Goal: Find contact information: Find contact information

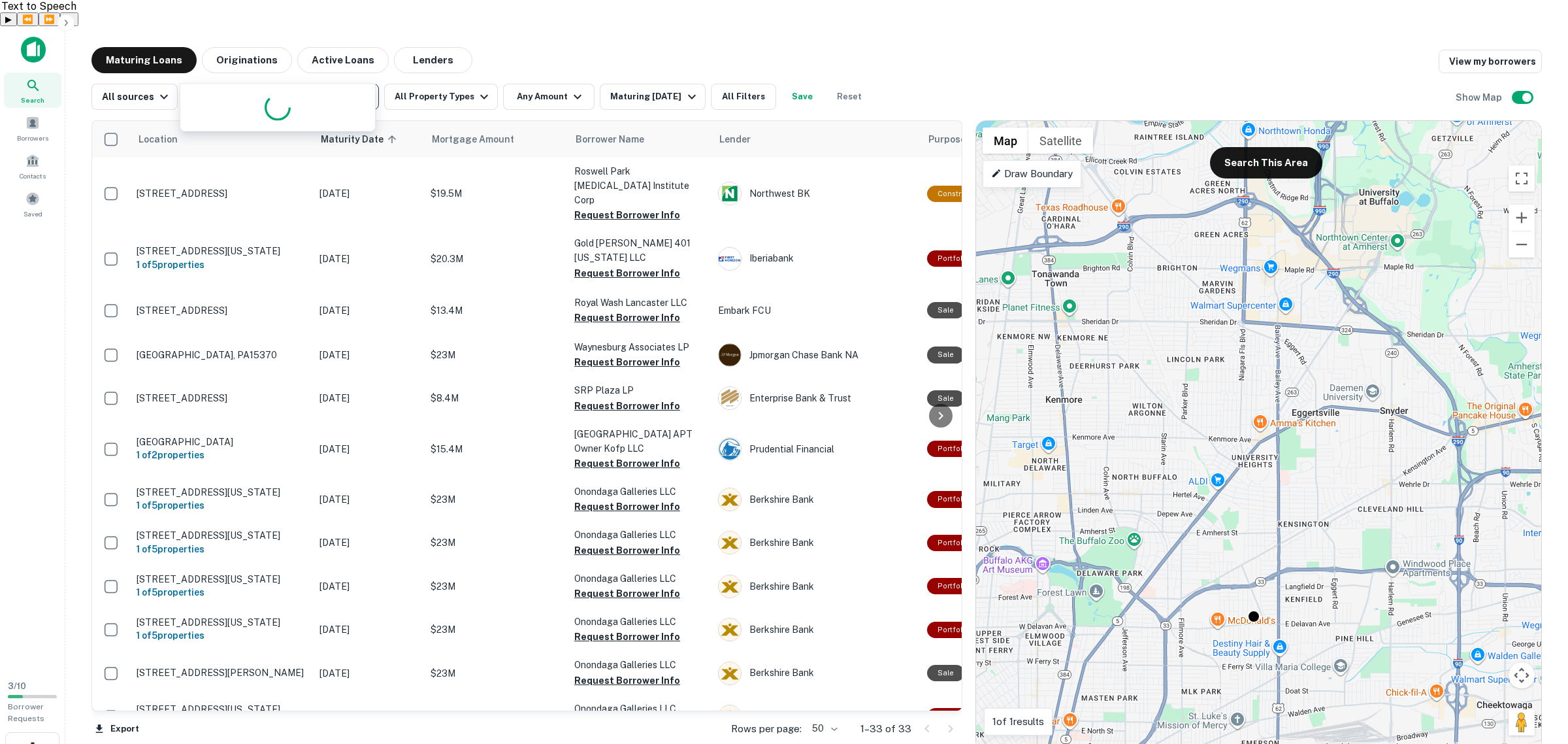
click at [30, 80] on icon at bounding box center [33, 85] width 11 height 11
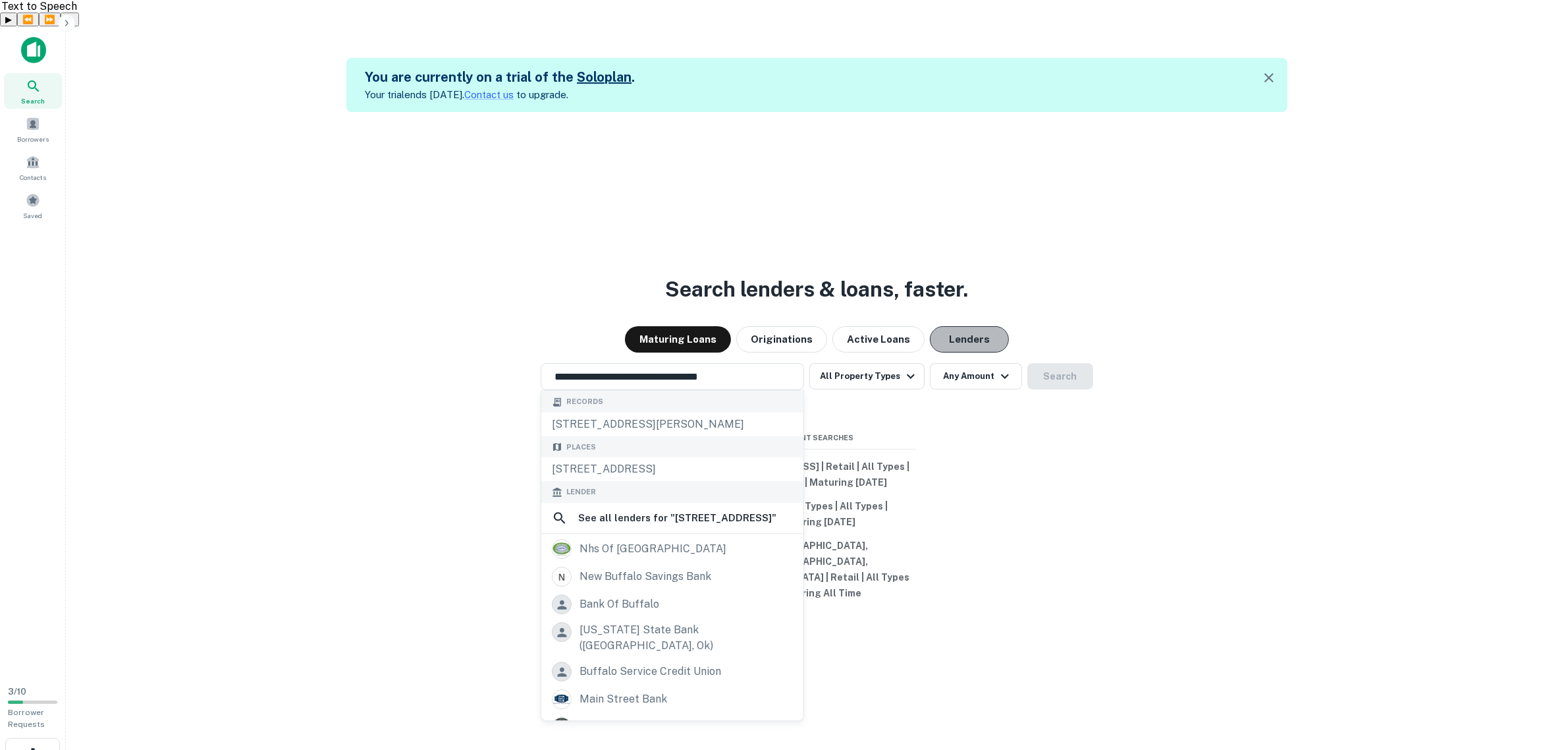
click at [950, 327] on button "Lenders" at bounding box center [970, 339] width 79 height 27
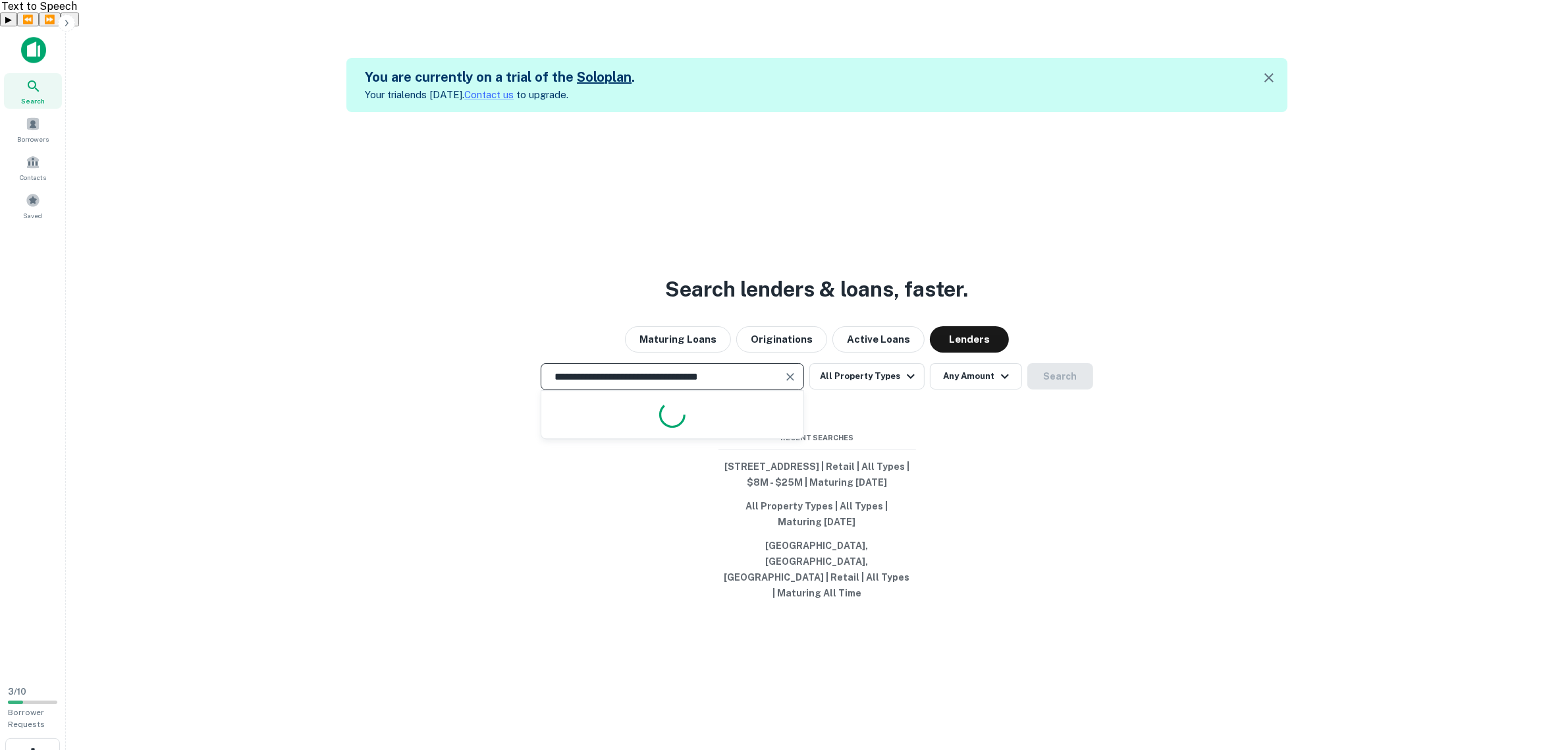
click at [689, 369] on input "**********" at bounding box center [662, 376] width 232 height 16
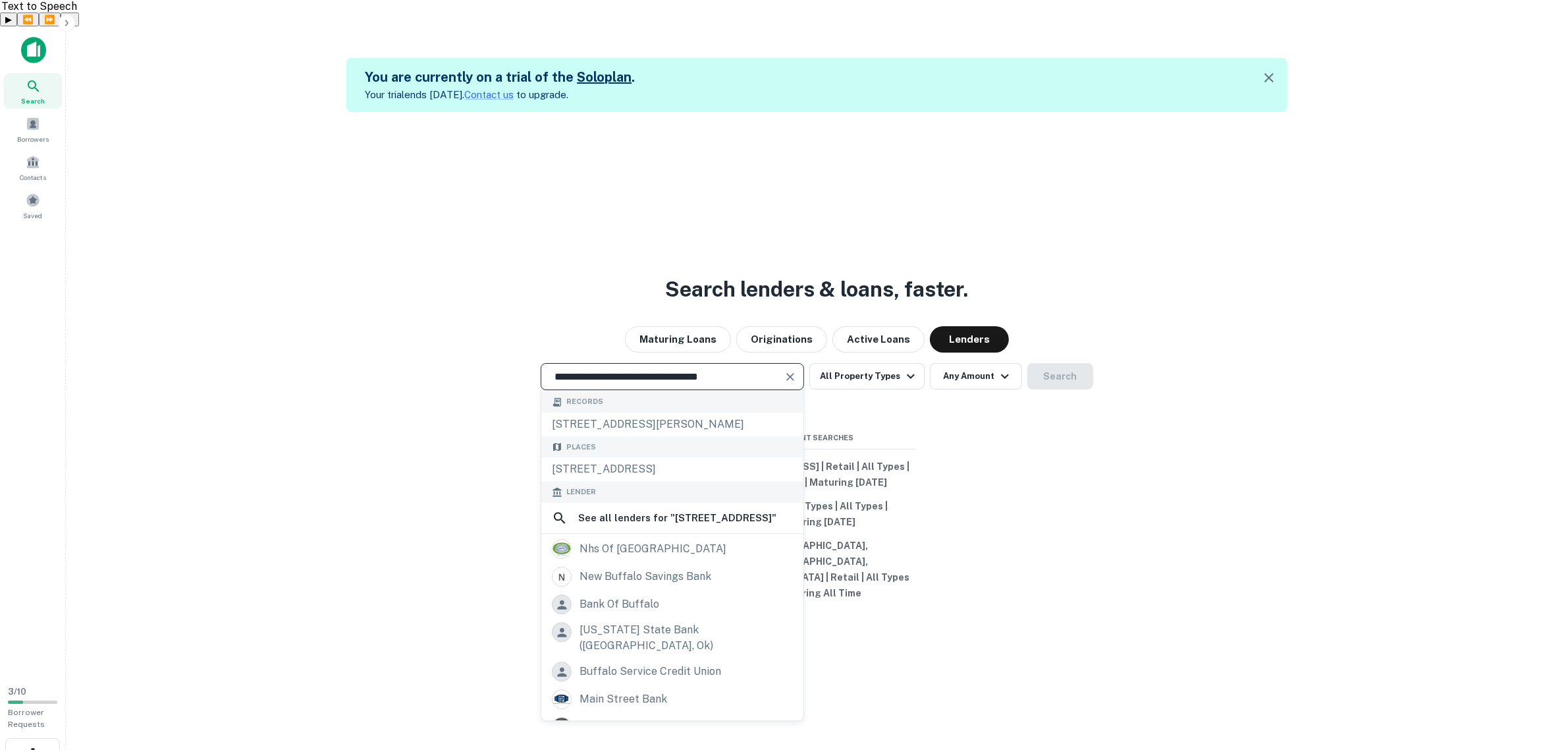
click at [689, 369] on input "**********" at bounding box center [662, 376] width 232 height 16
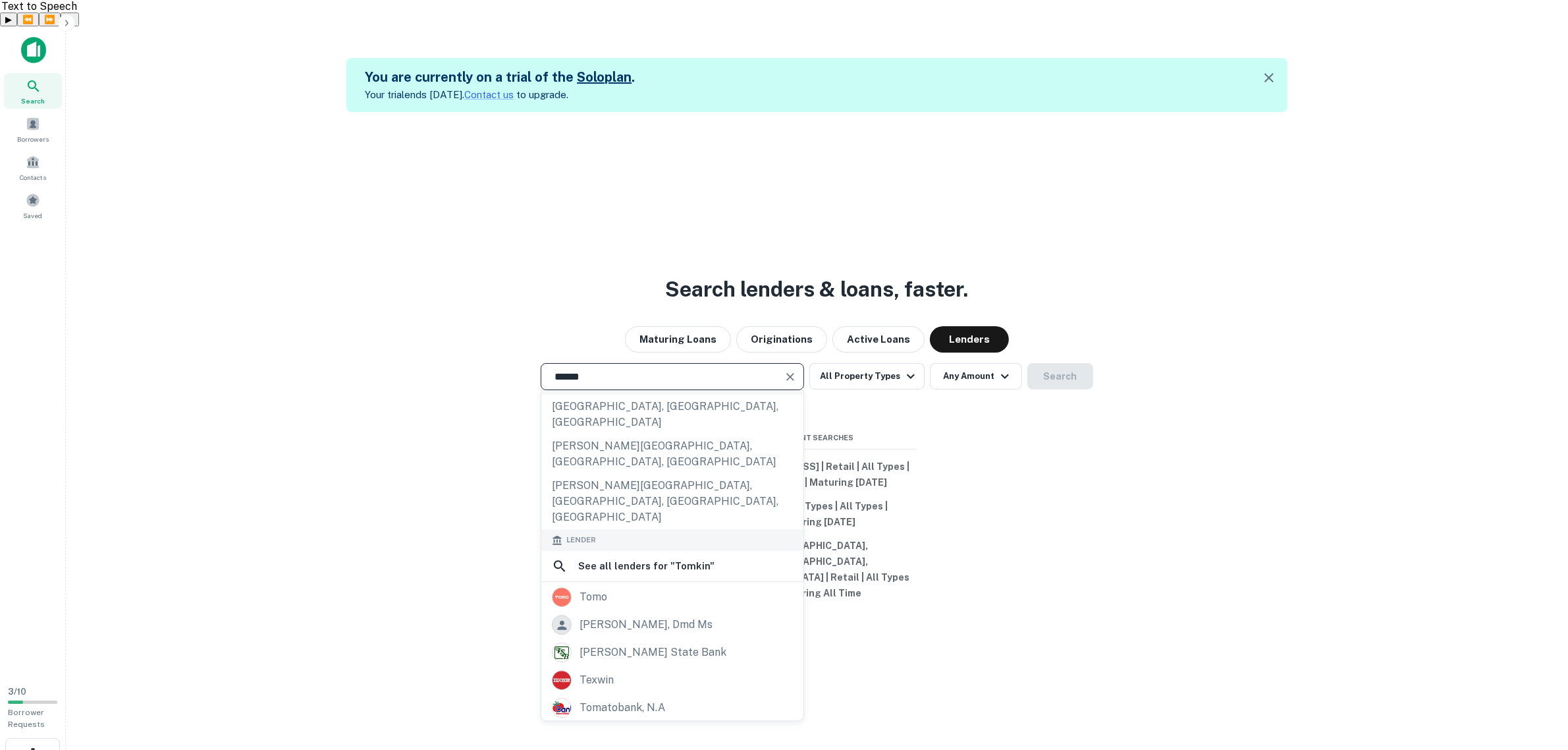
scroll to position [165, 0]
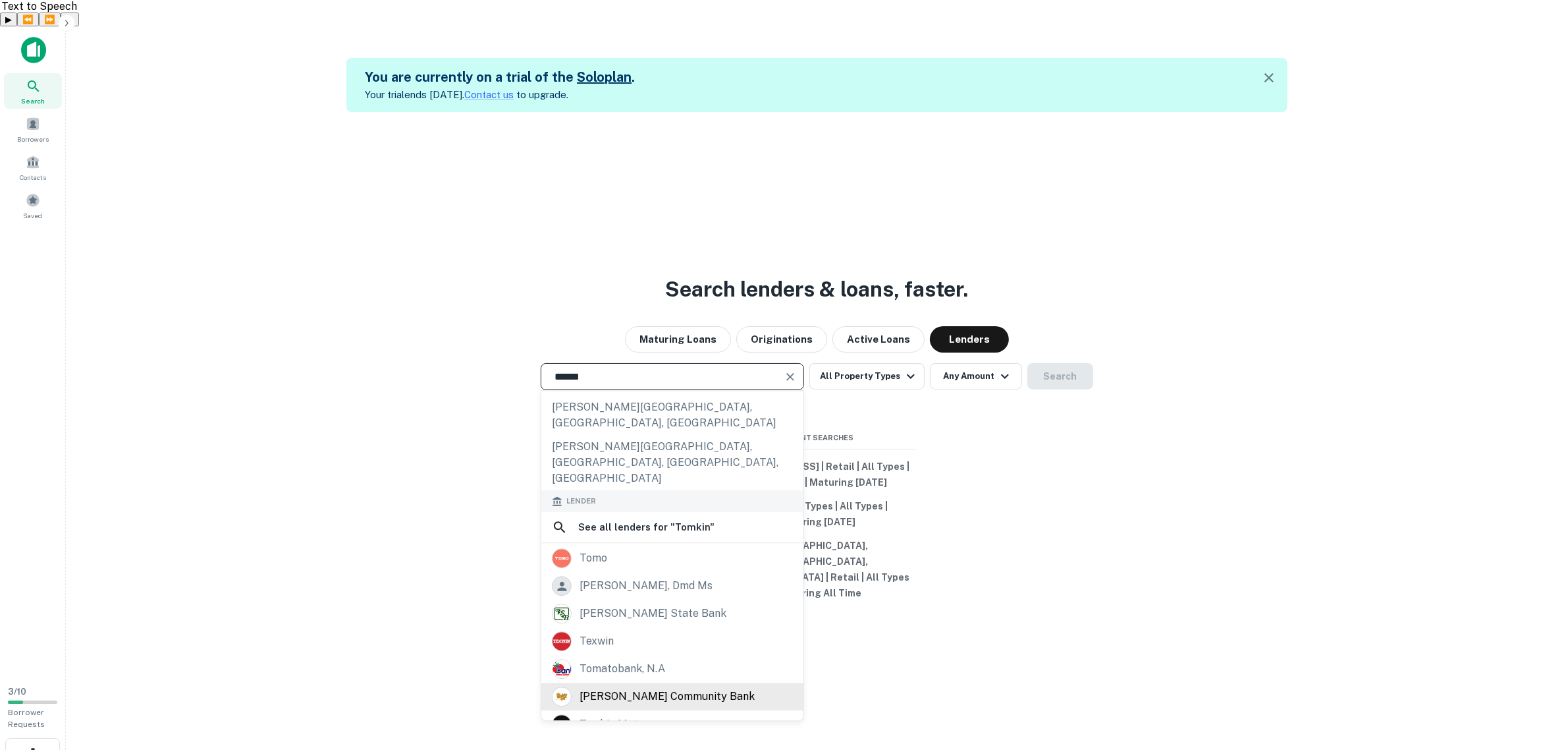
type input "******"
click at [689, 686] on div "[PERSON_NAME] community bank" at bounding box center [667, 696] width 175 height 20
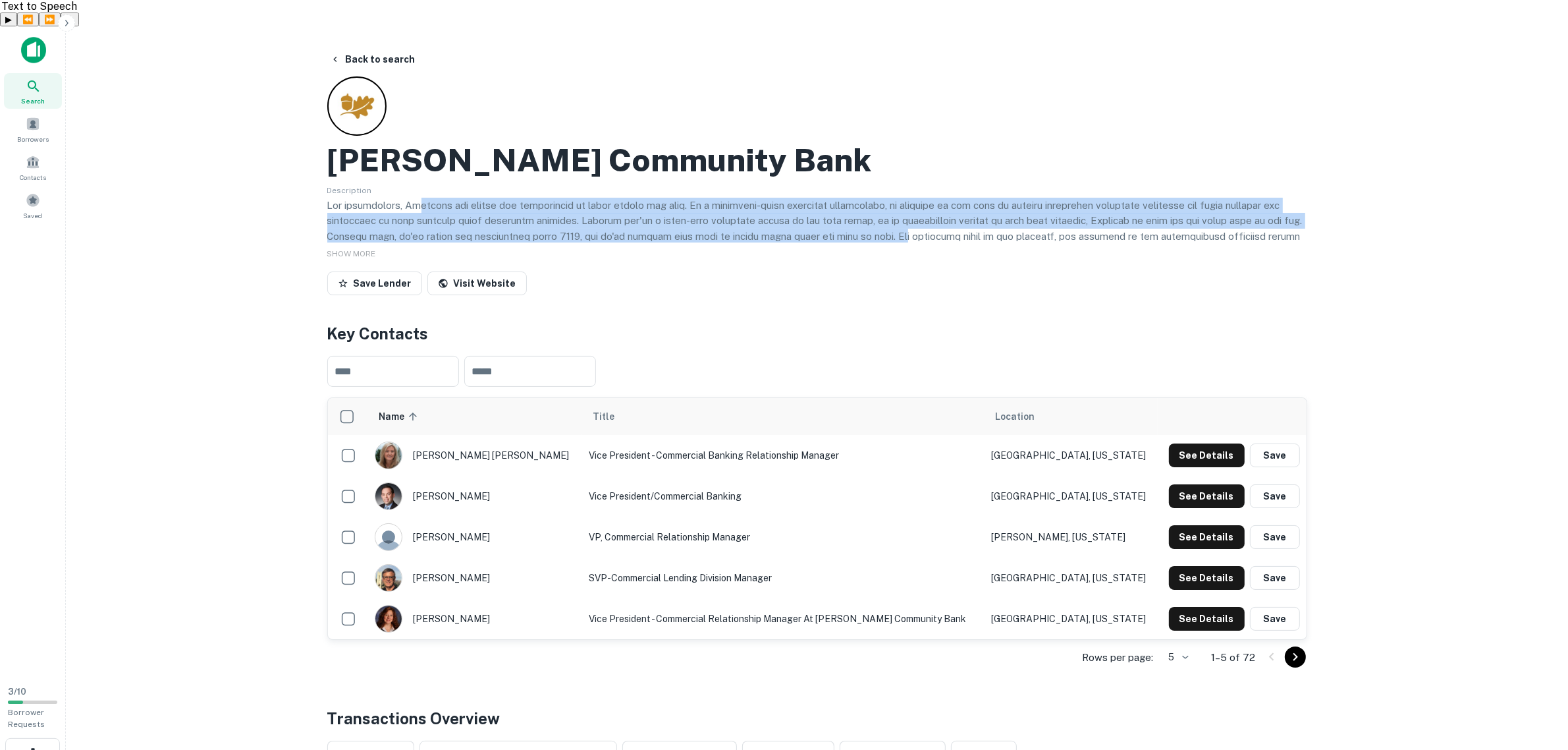
drag, startPoint x: 413, startPoint y: 174, endPoint x: 910, endPoint y: 211, distance: 498.4
click at [910, 211] on p at bounding box center [817, 260] width 980 height 124
click at [1197, 484] on button "See Details" at bounding box center [1207, 495] width 76 height 23
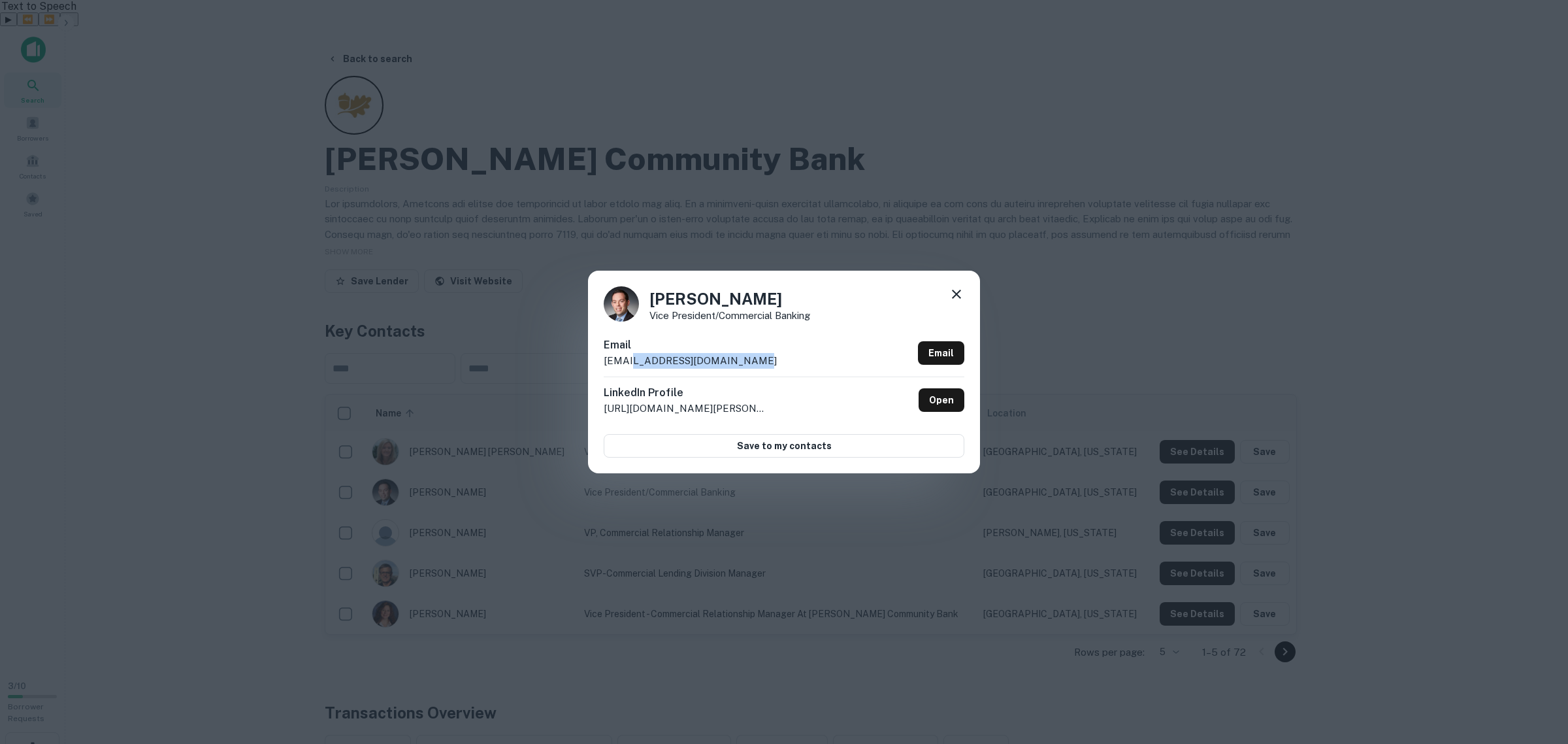
drag, startPoint x: 750, startPoint y: 357, endPoint x: 629, endPoint y: 369, distance: 121.6
click at [629, 369] on div "Email [EMAIL_ADDRESS][DOMAIN_NAME] Email" at bounding box center [783, 357] width 360 height 39
copy p "@[DOMAIN_NAME]"
click at [763, 371] on div "Email [EMAIL_ADDRESS][DOMAIN_NAME] Email" at bounding box center [783, 357] width 360 height 39
click at [677, 302] on h4 "[PERSON_NAME]" at bounding box center [730, 298] width 161 height 23
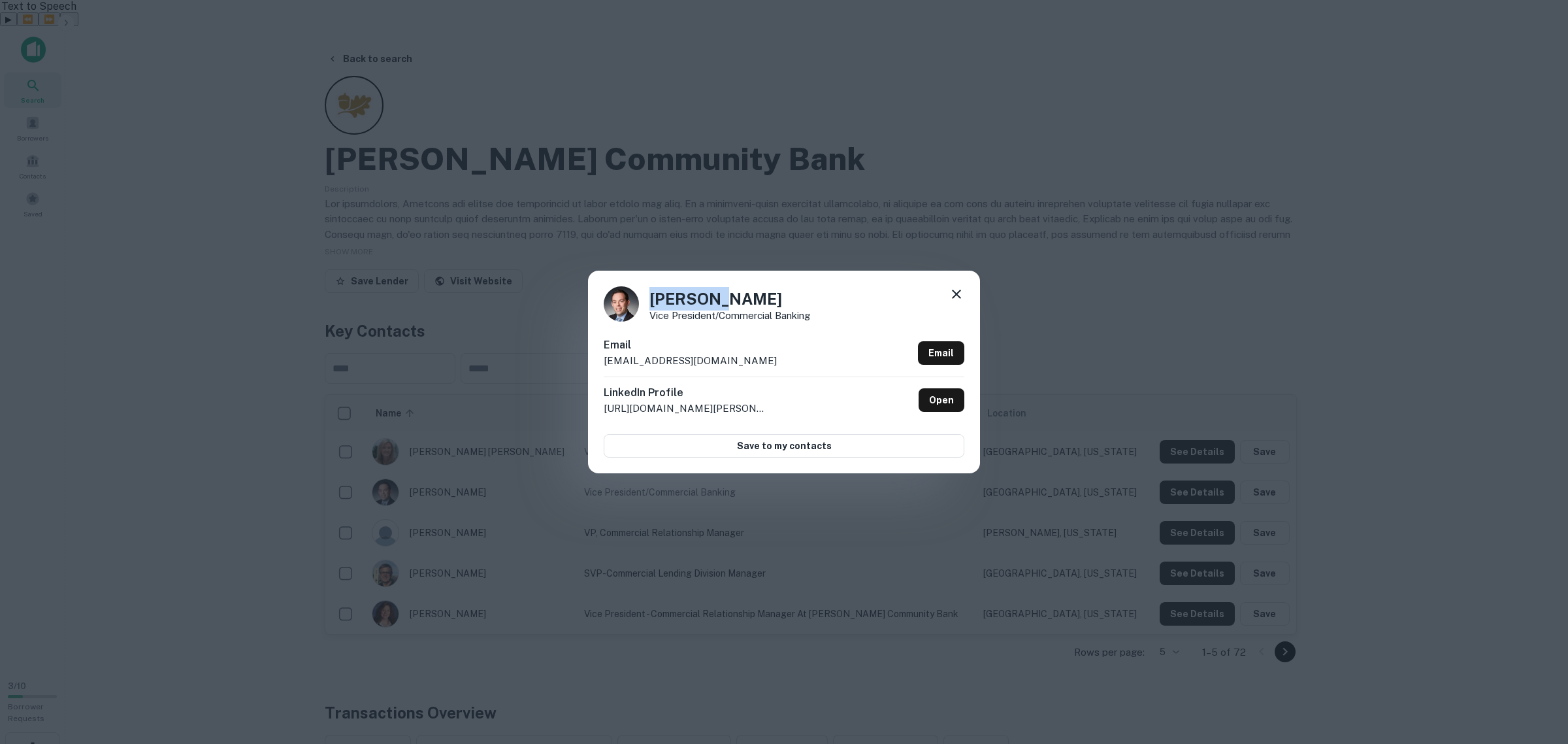
click at [677, 302] on h4 "[PERSON_NAME]" at bounding box center [730, 298] width 161 height 23
copy h4 "[PERSON_NAME]"
click at [751, 345] on div "Email [EMAIL_ADDRESS][DOMAIN_NAME] Email" at bounding box center [783, 357] width 360 height 39
drag, startPoint x: 749, startPoint y: 358, endPoint x: 595, endPoint y: 368, distance: 154.3
click at [596, 368] on div "[PERSON_NAME] Vice President/Commercial Banking Email [EMAIL_ADDRESS][DOMAIN_NA…" at bounding box center [784, 372] width 392 height 203
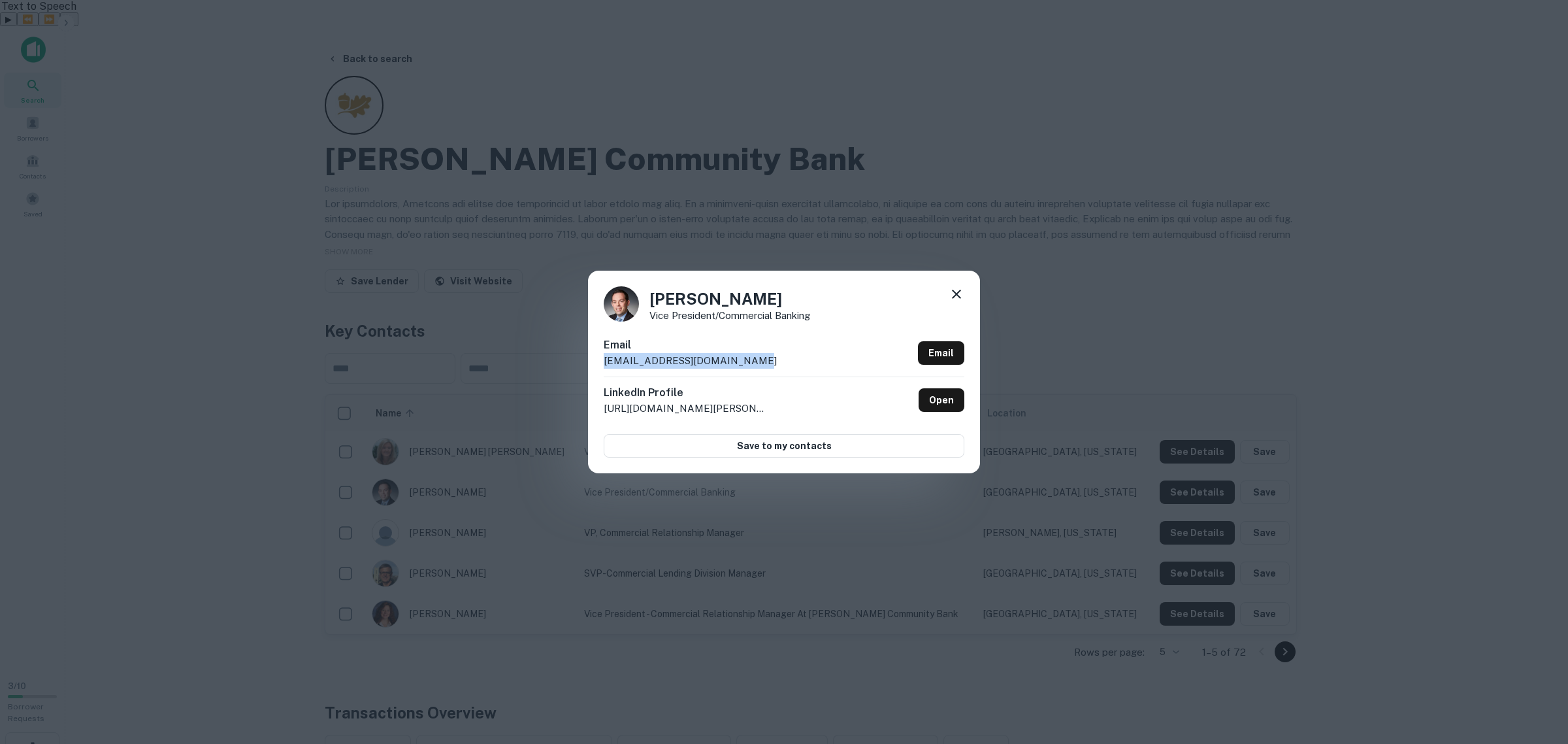
copy p "[EMAIL_ADDRESS][DOMAIN_NAME]"
drag, startPoint x: 768, startPoint y: 289, endPoint x: 647, endPoint y: 302, distance: 121.7
click at [647, 302] on div "[PERSON_NAME] Vice President/Commercial Banking" at bounding box center [783, 303] width 360 height 35
copy h4 "[PERSON_NAME]"
click at [739, 353] on p "[EMAIL_ADDRESS][DOMAIN_NAME]" at bounding box center [690, 360] width 173 height 15
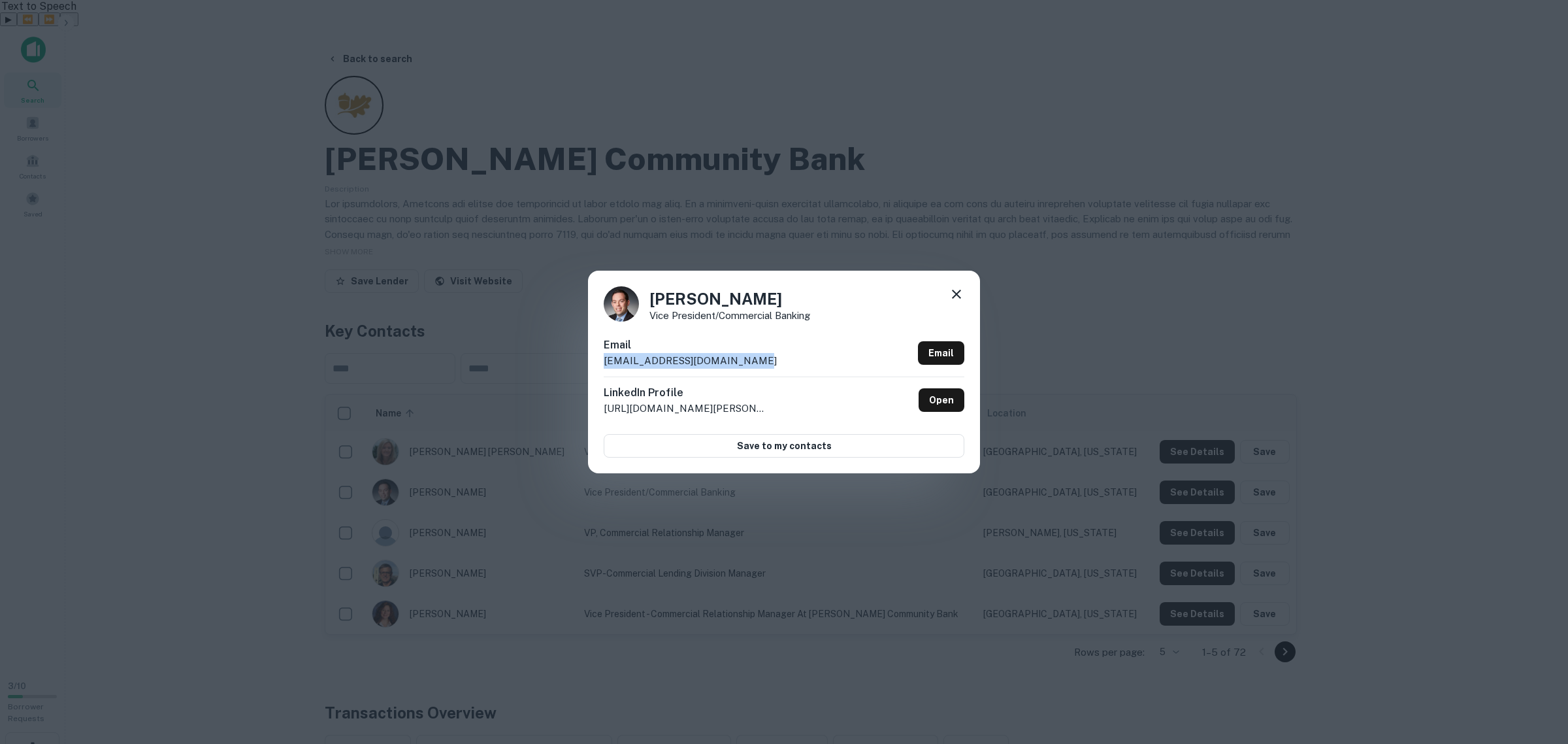
drag, startPoint x: 746, startPoint y: 363, endPoint x: 605, endPoint y: 365, distance: 141.0
click at [605, 365] on div "Email [EMAIL_ADDRESS][DOMAIN_NAME] Email" at bounding box center [783, 357] width 360 height 39
copy p "[EMAIL_ADDRESS][DOMAIN_NAME]"
drag, startPoint x: 958, startPoint y: 289, endPoint x: 860, endPoint y: 291, distance: 98.0
click at [958, 289] on icon at bounding box center [956, 294] width 15 height 15
